Goal: Transaction & Acquisition: Purchase product/service

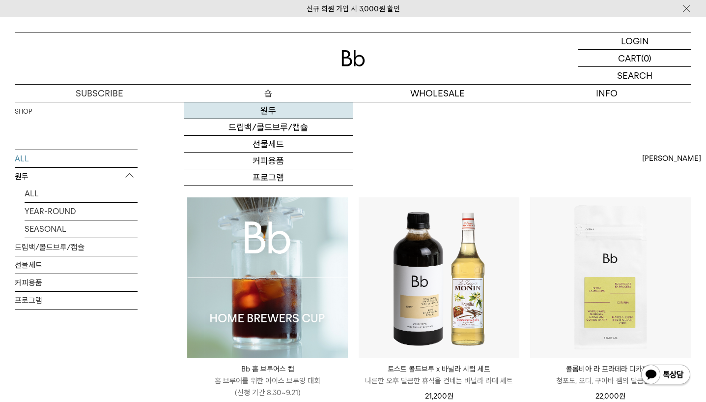
click at [271, 115] on link "원두" at bounding box center [268, 110] width 169 height 17
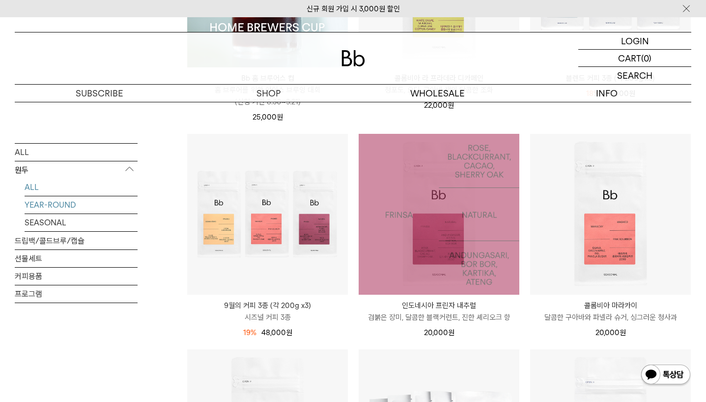
scroll to position [282, 0]
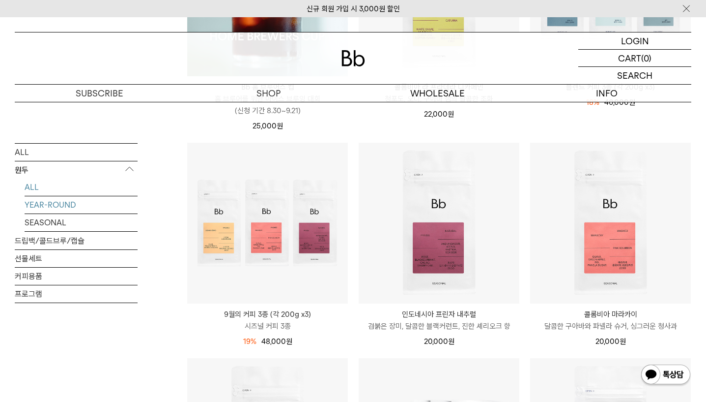
click at [60, 207] on link "YEAR-ROUND" at bounding box center [81, 204] width 113 height 17
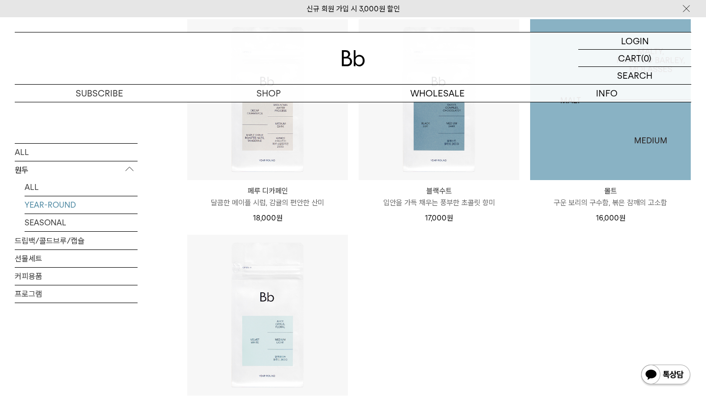
scroll to position [407, 0]
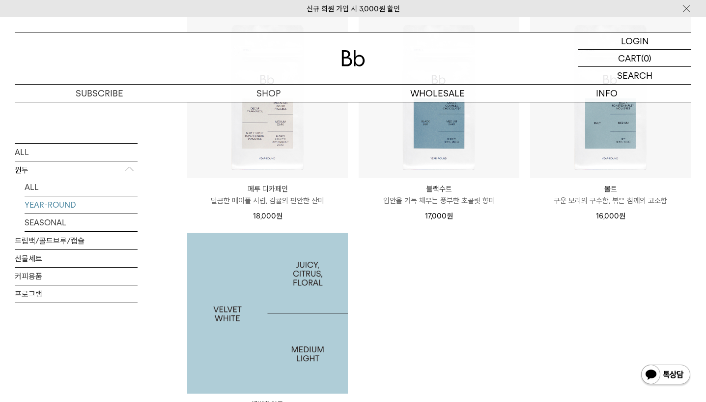
click at [328, 291] on img at bounding box center [267, 312] width 161 height 161
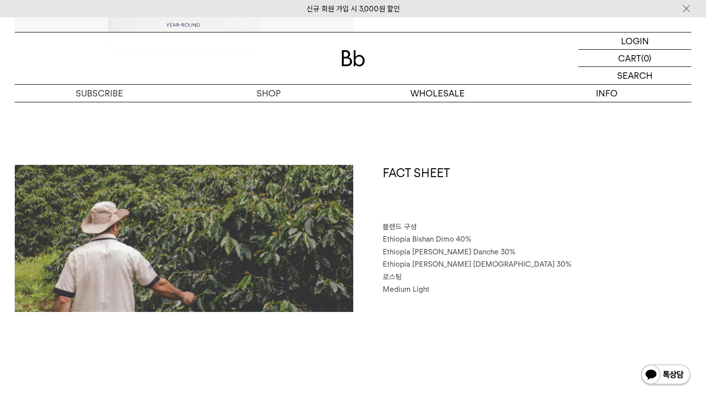
scroll to position [483, 0]
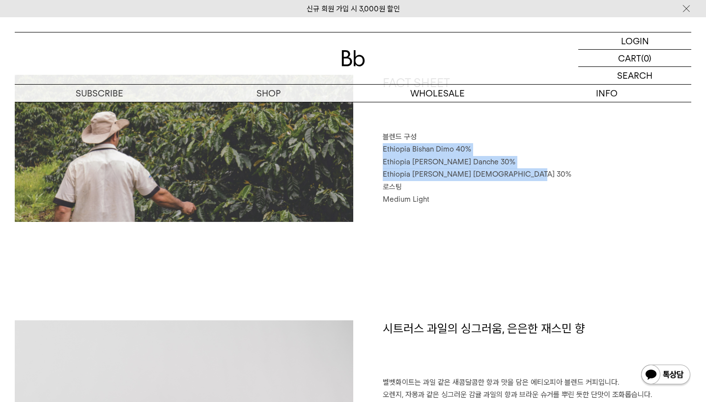
drag, startPoint x: 523, startPoint y: 172, endPoint x: 382, endPoint y: 152, distance: 142.5
click at [382, 152] on div "FACT SHEET 블렌드 구성 Ethiopia Bishan Dimo 40% Ethiopia Habtamu Yirgacheffe Danche …" at bounding box center [522, 148] width 339 height 147
copy div "Ethiopia Bishan Dimo 40% Ethiopia Habtamu Yirgacheffe Danche 30% Ethiopia Habta…"
